Goal: Navigation & Orientation: Find specific page/section

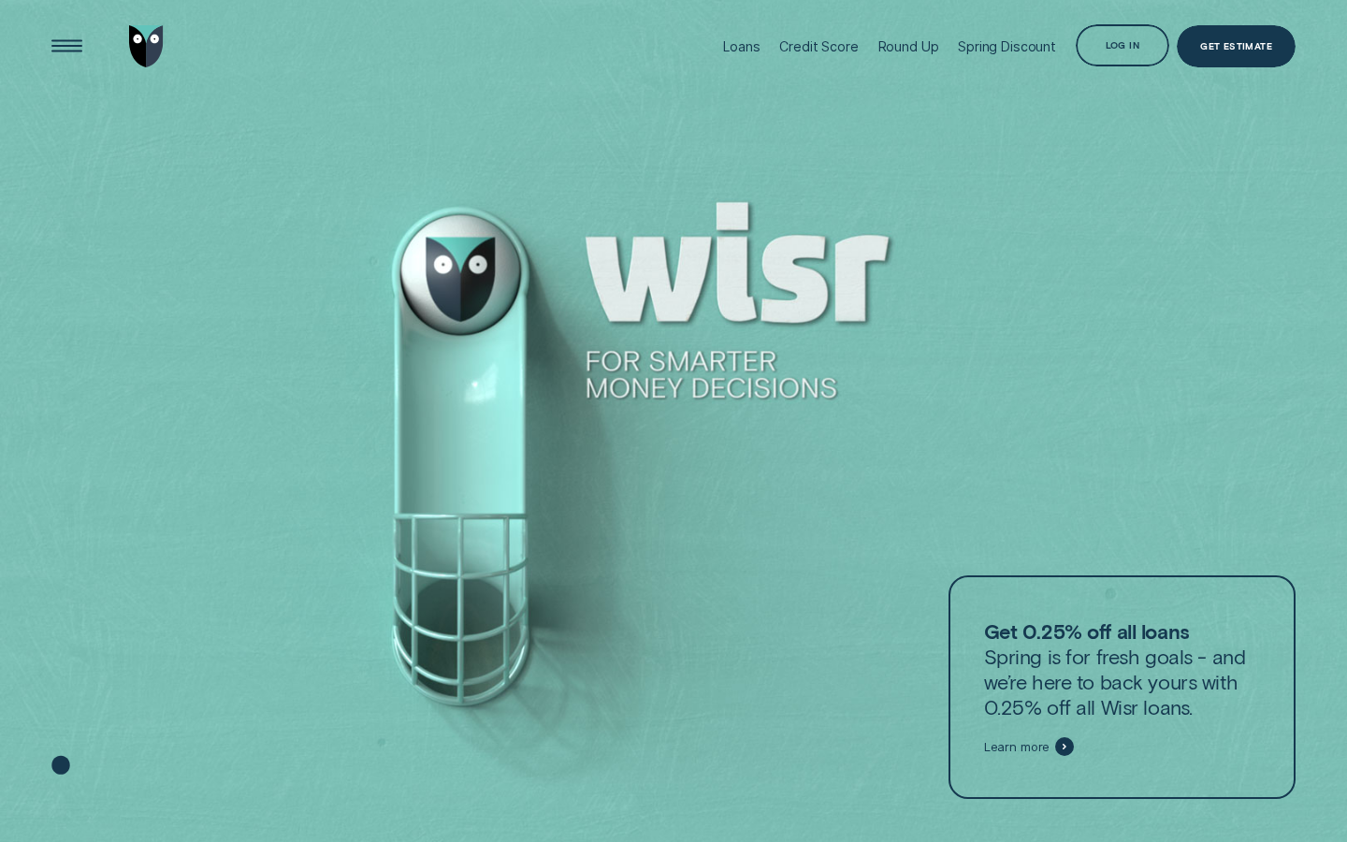
click at [1127, 61] on div "Log in" at bounding box center [1123, 45] width 94 height 42
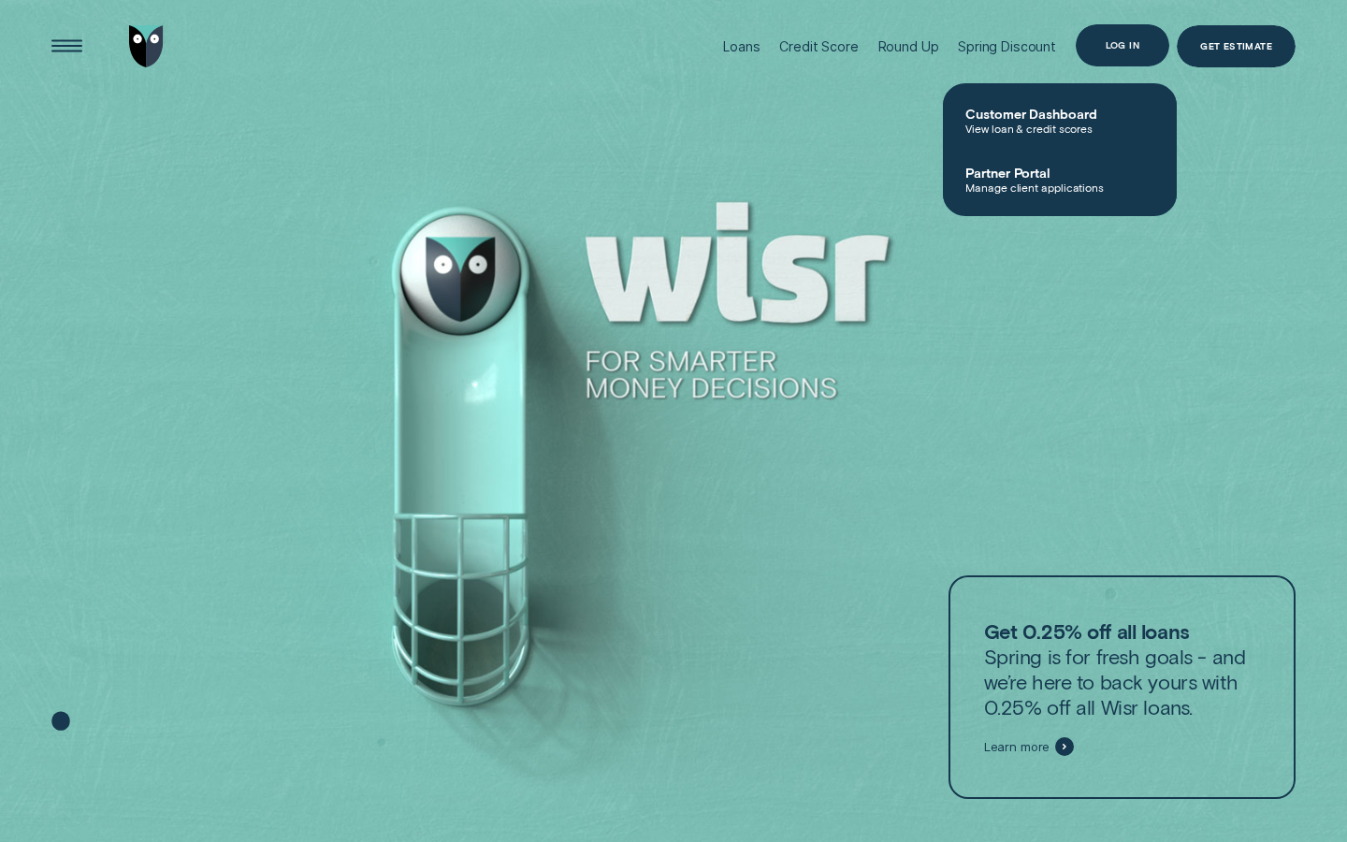
click at [1134, 31] on div "Log in" at bounding box center [1123, 45] width 94 height 42
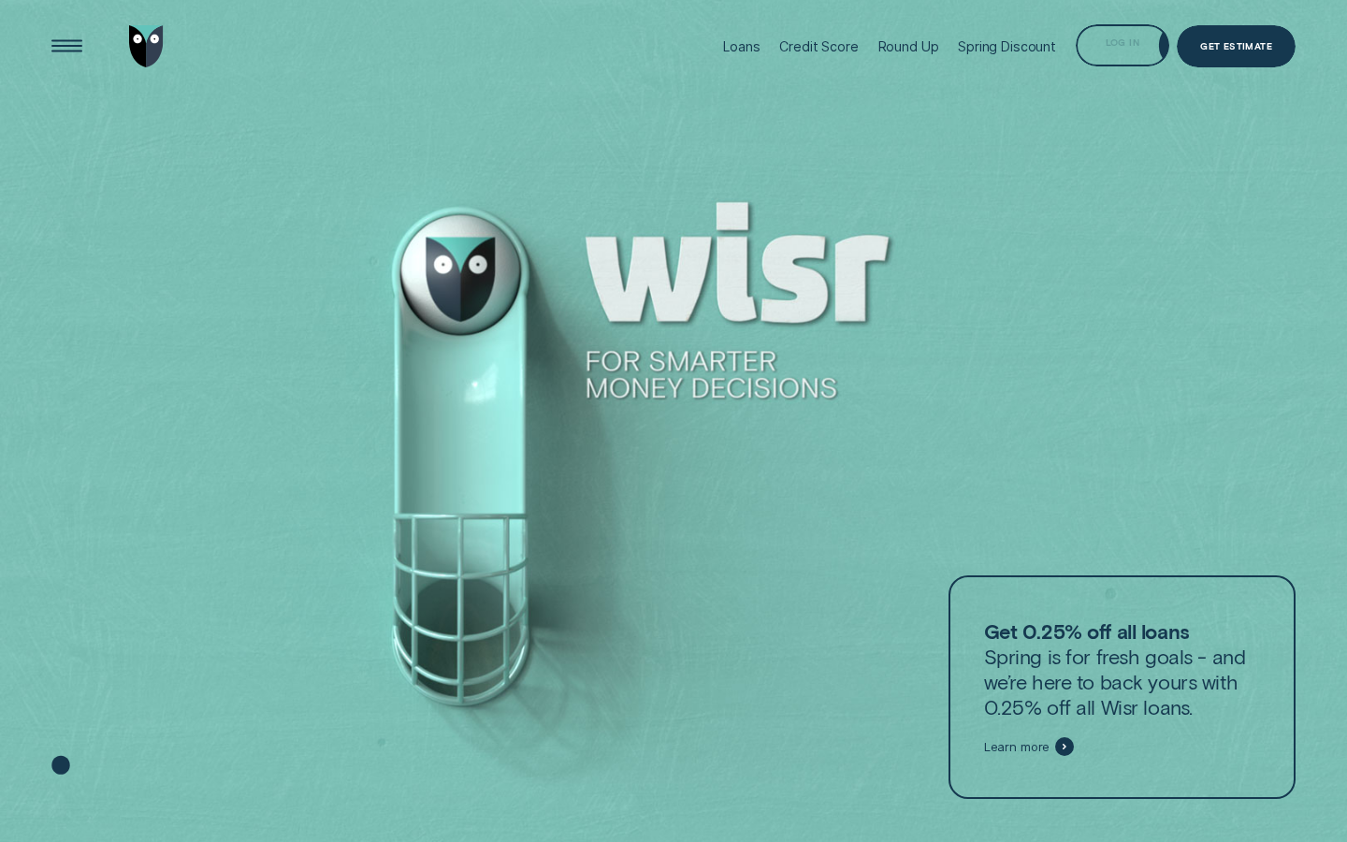
click at [1101, 59] on div "Log in" at bounding box center [1123, 45] width 94 height 42
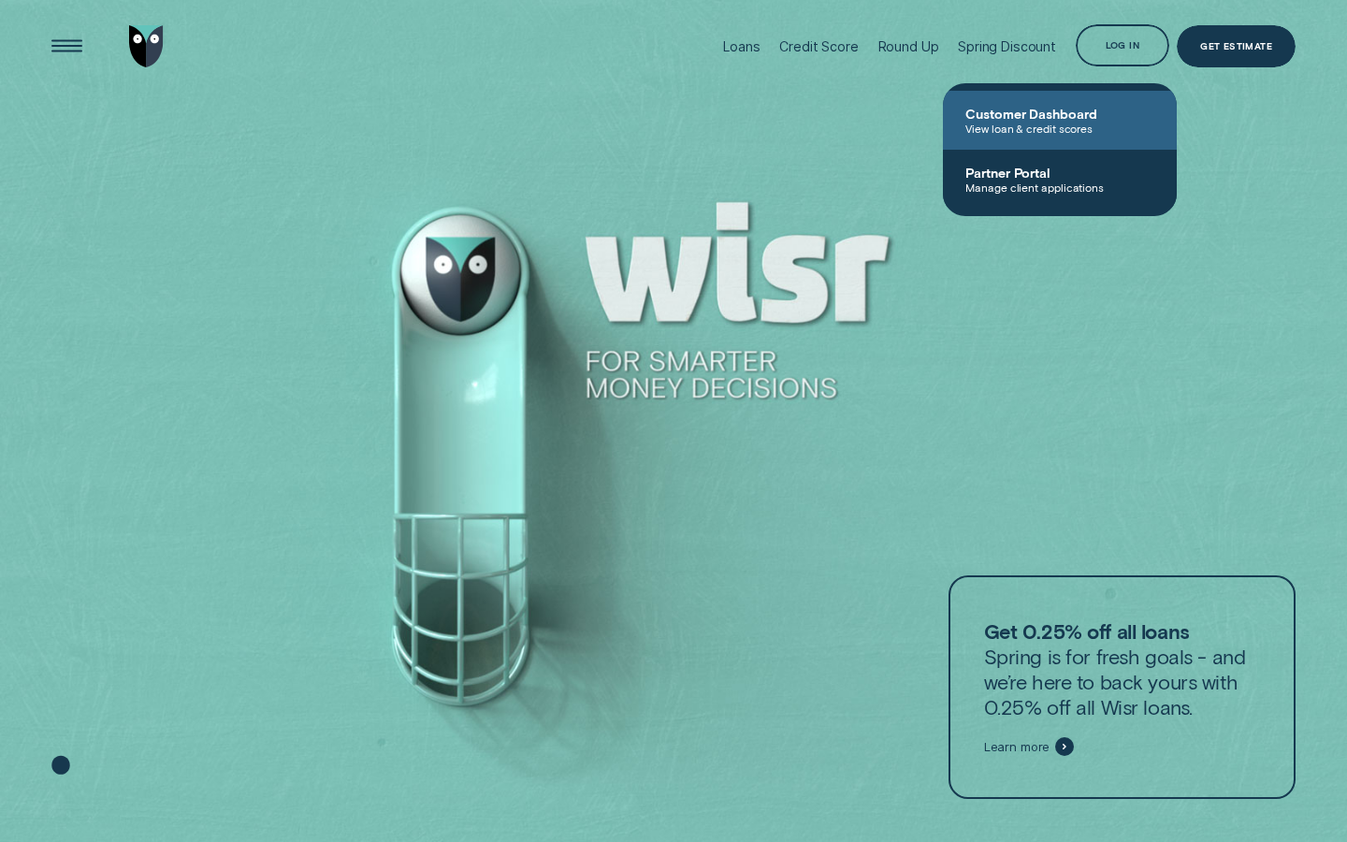
click at [1060, 130] on span "View loan & credit scores" at bounding box center [1059, 128] width 189 height 13
